Goal: Navigation & Orientation: Find specific page/section

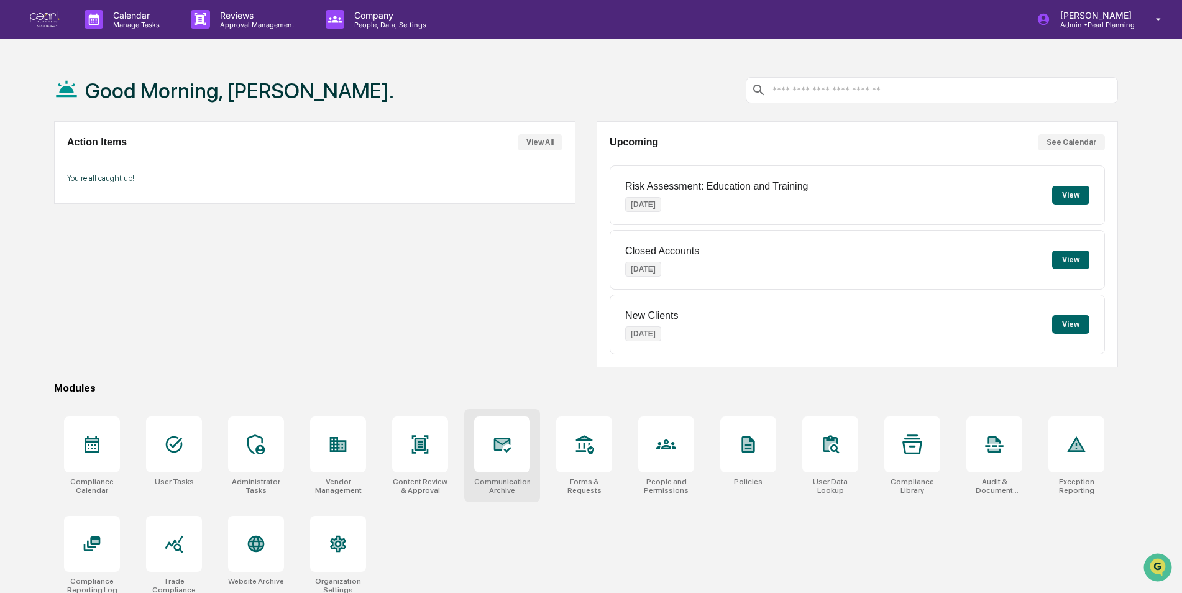
click at [499, 434] on div at bounding box center [502, 444] width 56 height 56
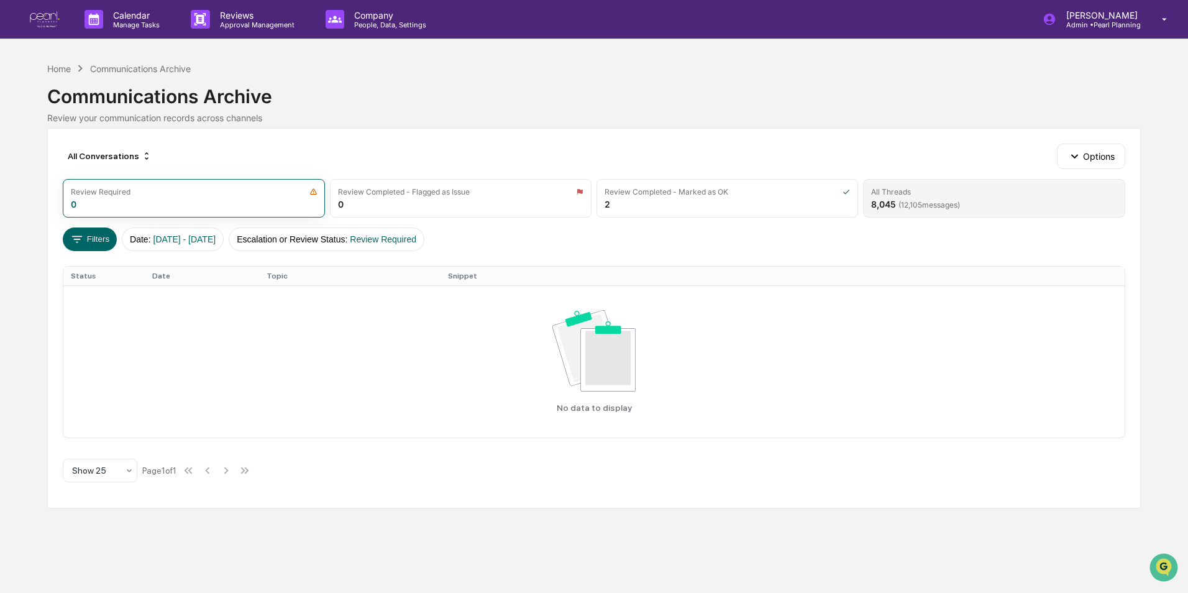
click at [927, 202] on span "( 12,105 messages)" at bounding box center [929, 204] width 62 height 9
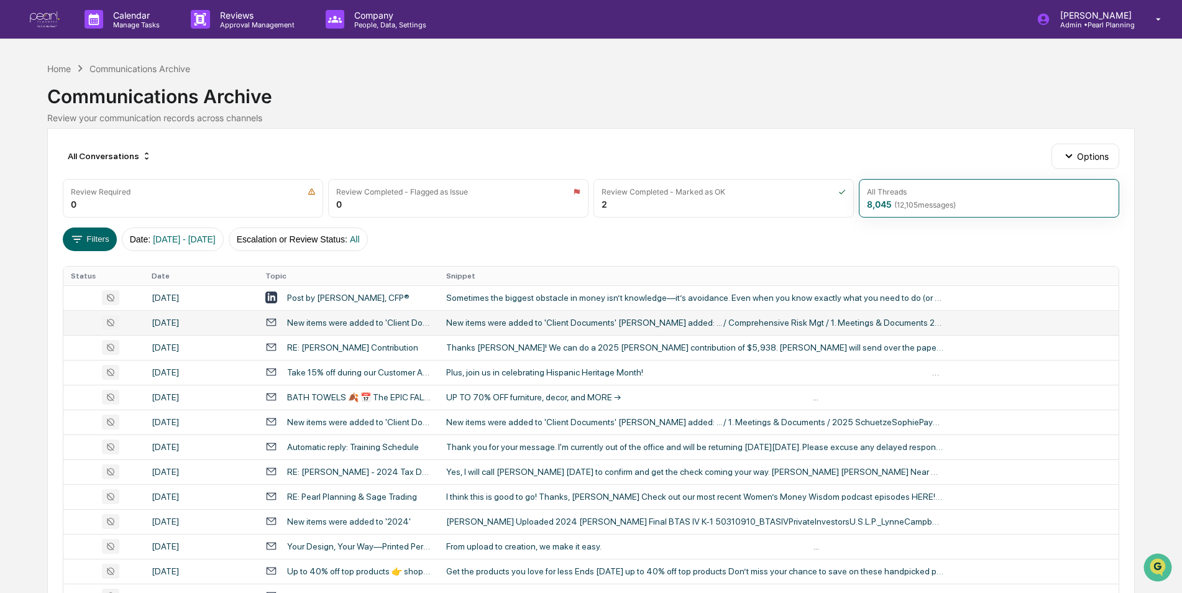
click at [198, 328] on td "[DATE]" at bounding box center [201, 322] width 114 height 25
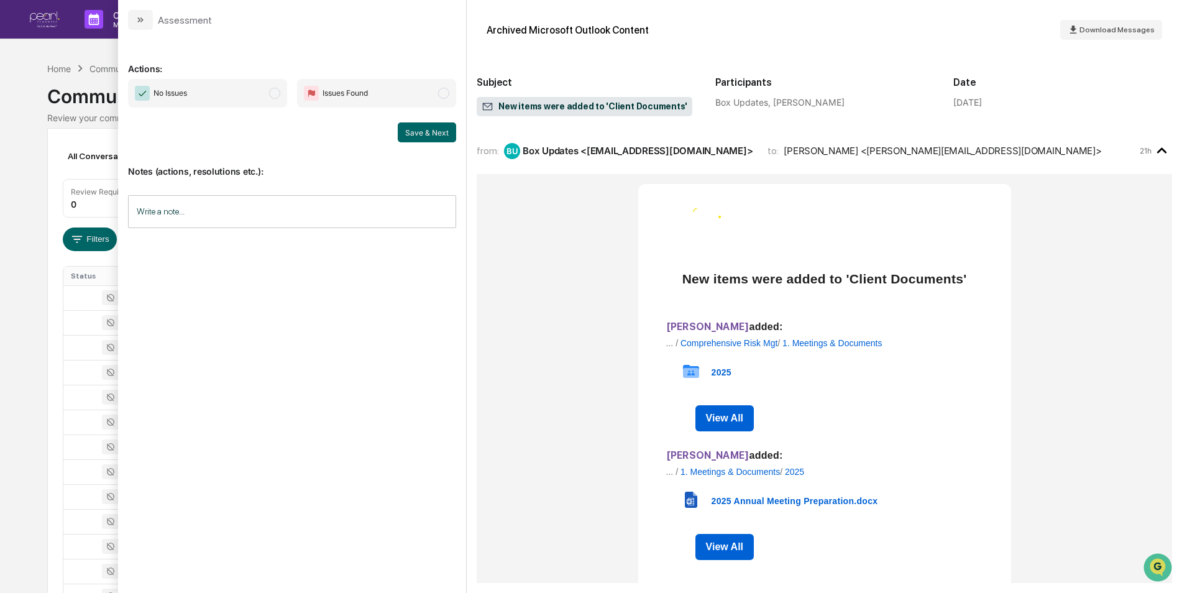
click at [274, 209] on input "Write a note..." at bounding box center [292, 211] width 328 height 33
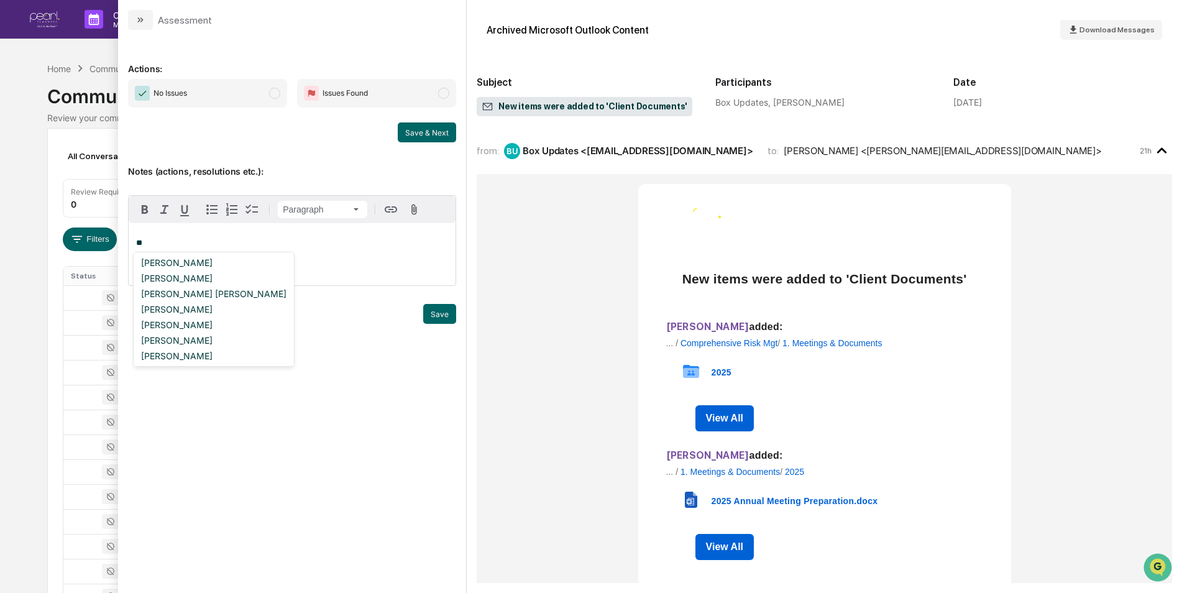
click at [332, 158] on p "Notes (actions, resolutions etc.):" at bounding box center [292, 163] width 328 height 25
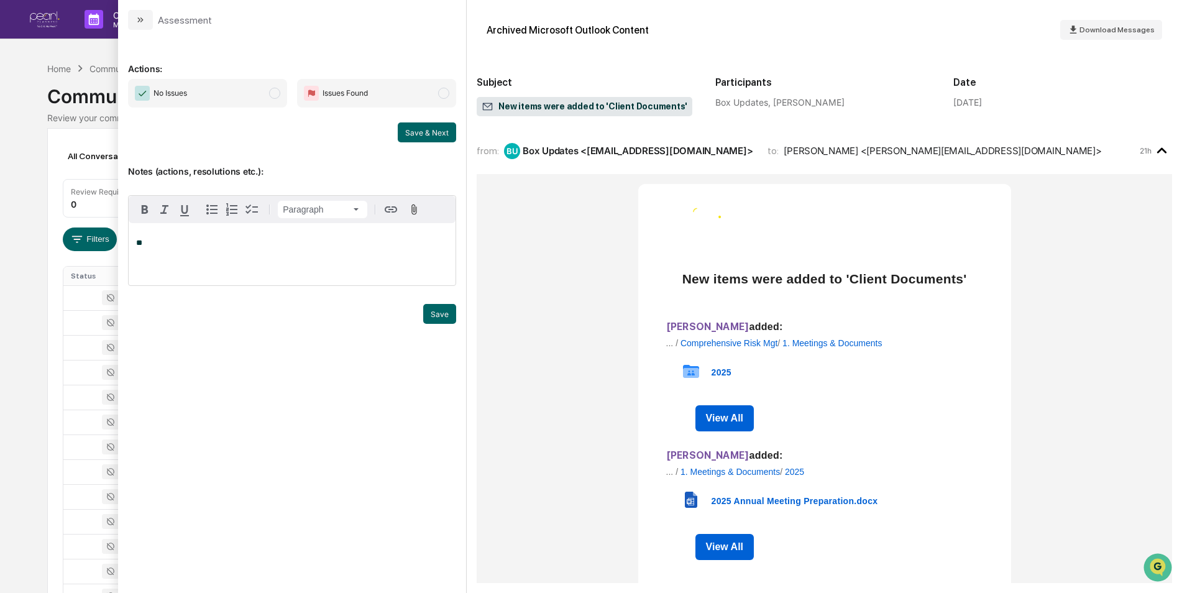
click at [239, 244] on p "**" at bounding box center [292, 243] width 312 height 9
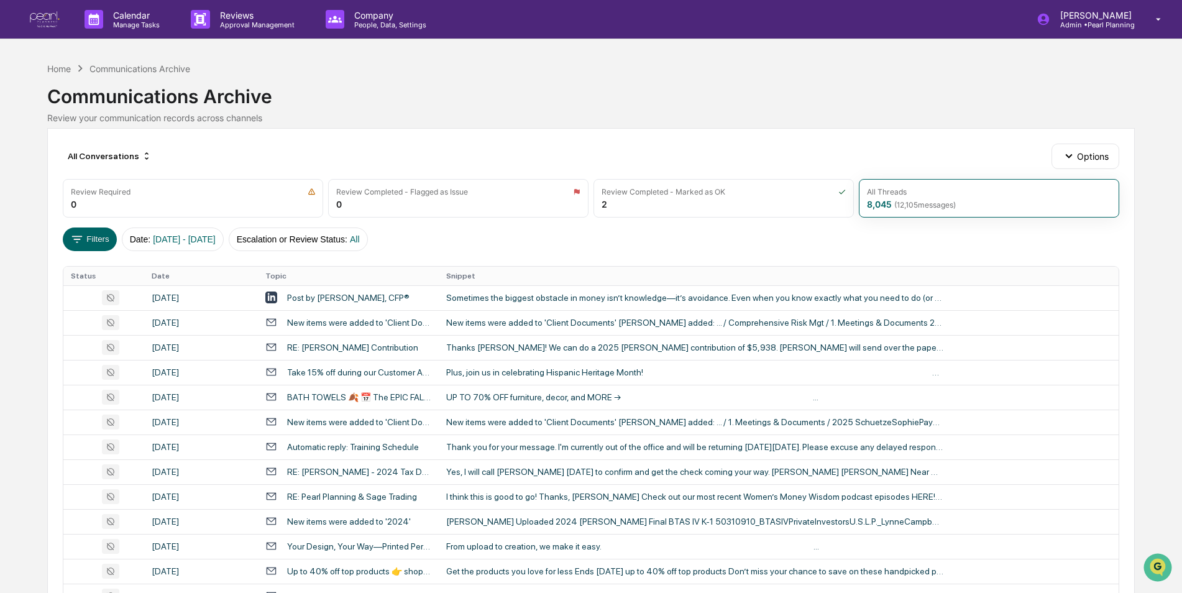
click at [27, 97] on div "Calendar Manage Tasks Reviews Approval Management Company People, Data, Setting…" at bounding box center [591, 488] width 1182 height 977
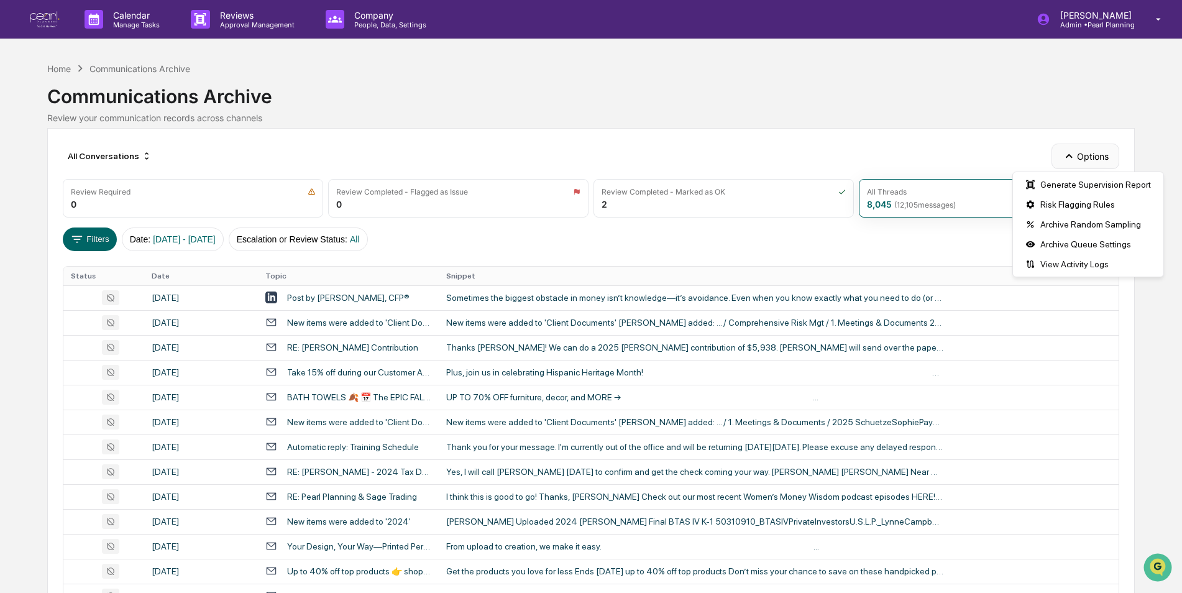
click at [1097, 155] on button "Options" at bounding box center [1085, 156] width 68 height 25
click at [764, 118] on div "Review your communication records across channels" at bounding box center [590, 117] width 1087 height 11
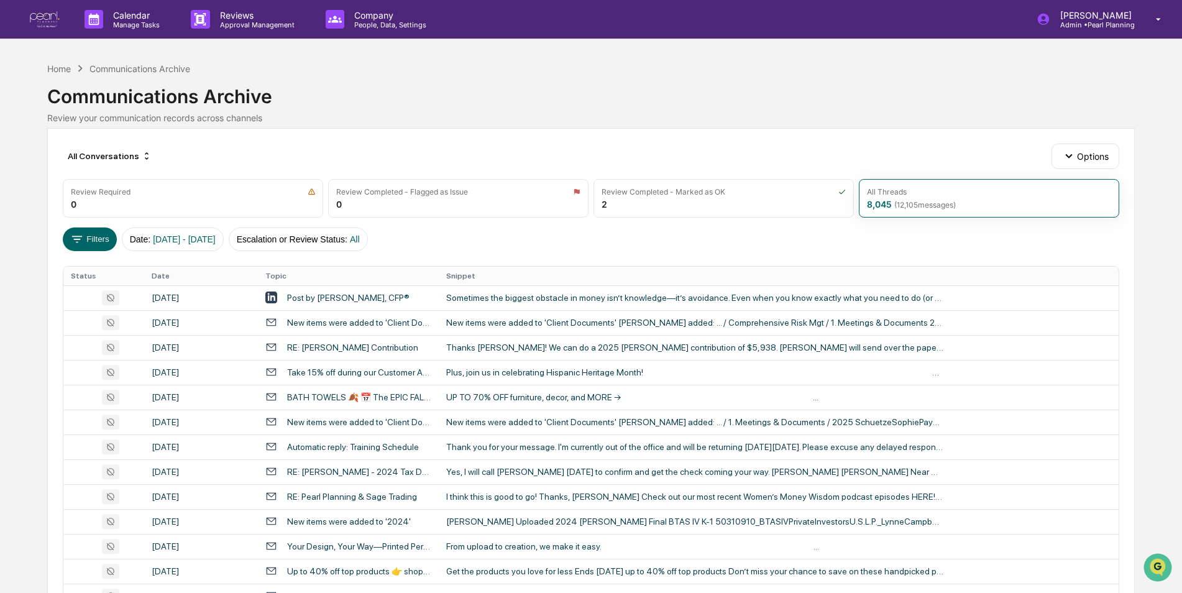
click at [647, 104] on div "Communications Archive" at bounding box center [590, 91] width 1087 height 32
click at [680, 54] on div "Calendar Manage Tasks Reviews Approval Management Company People, Data, Setting…" at bounding box center [591, 488] width 1182 height 977
click at [60, 68] on div "Home" at bounding box center [59, 68] width 24 height 11
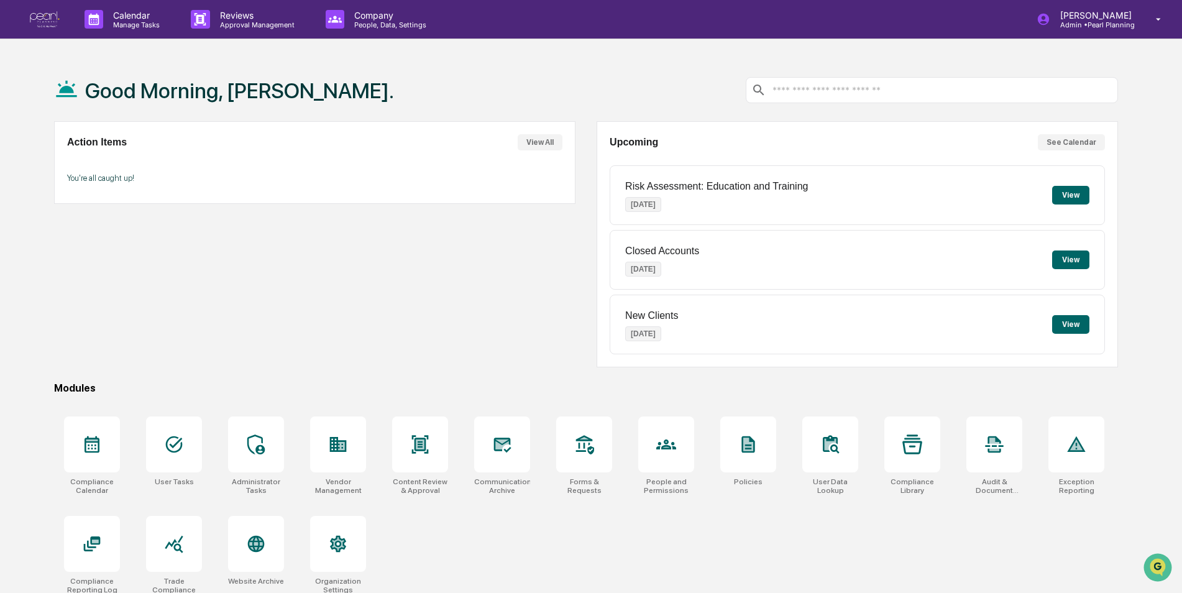
click at [645, 546] on div "Compliance Calendar User Tasks Administrator Tasks Vendor Management Content Re…" at bounding box center [586, 505] width 1064 height 193
click at [1100, 16] on p "[PERSON_NAME]" at bounding box center [1094, 15] width 88 height 11
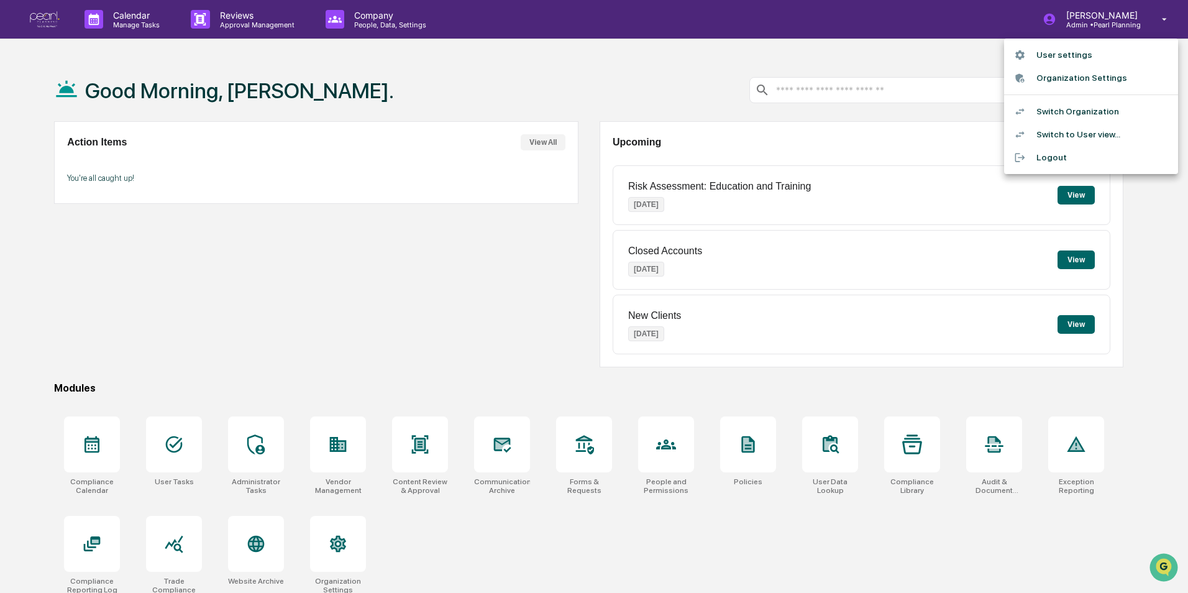
click at [1098, 110] on li "Switch Organization" at bounding box center [1091, 111] width 174 height 23
